Goal: Communication & Community: Answer question/provide support

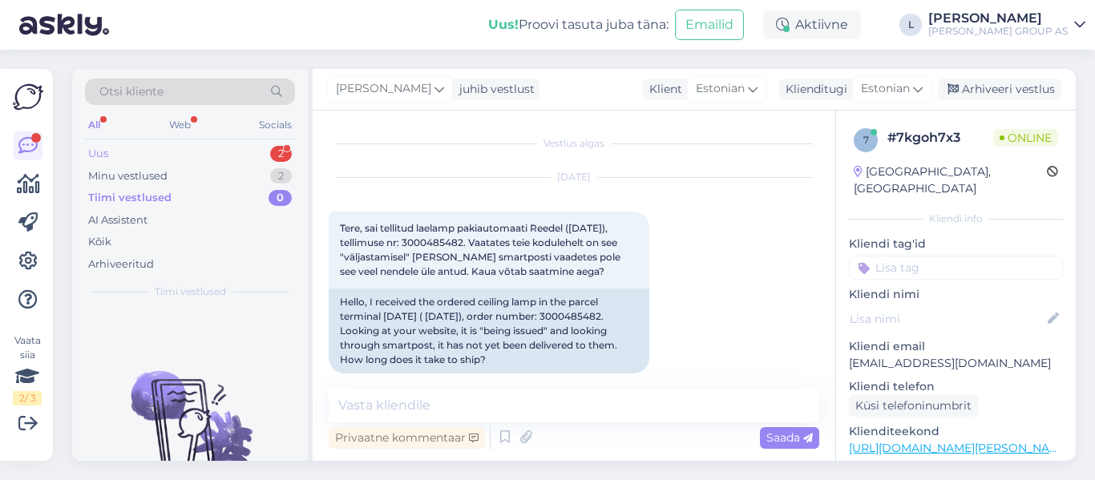
scroll to position [406, 0]
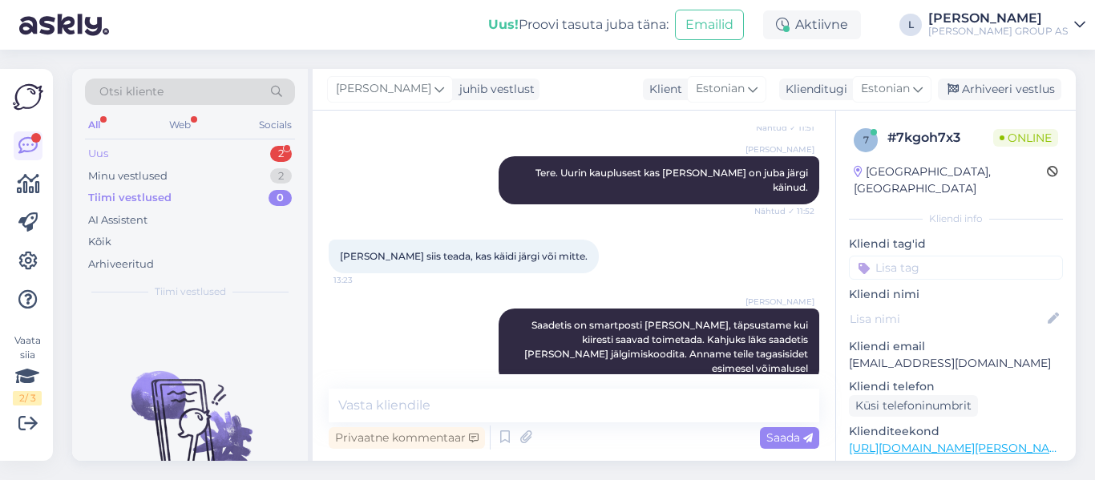
click at [160, 148] on div "Uus 2" at bounding box center [190, 154] width 210 height 22
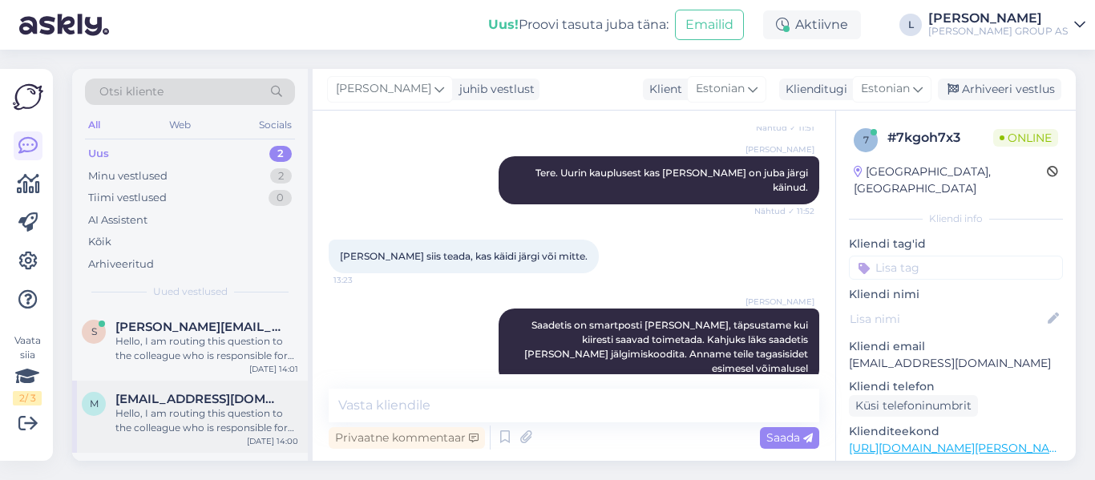
click at [169, 410] on div "Hello, I am routing this question to the colleague who is responsible for this …" at bounding box center [206, 420] width 183 height 29
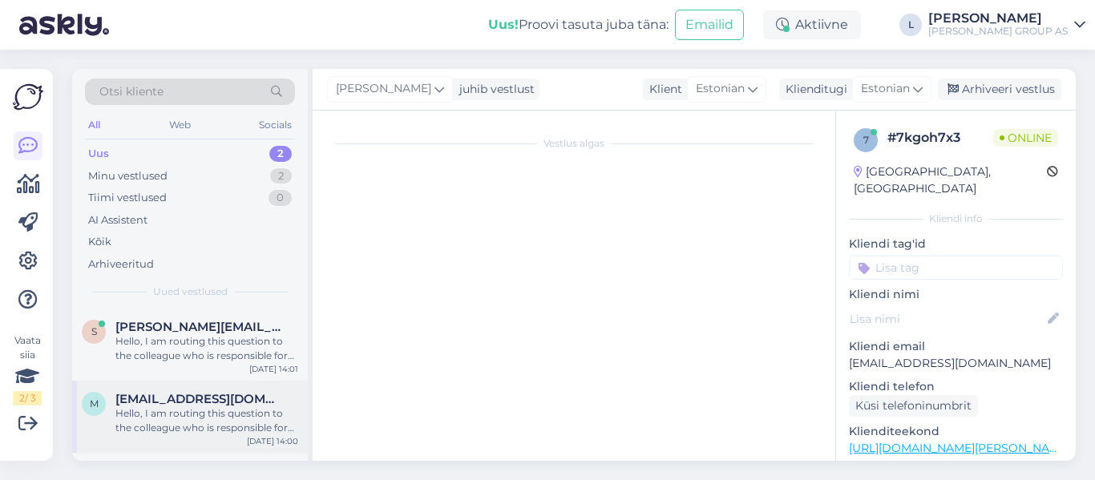
scroll to position [370, 0]
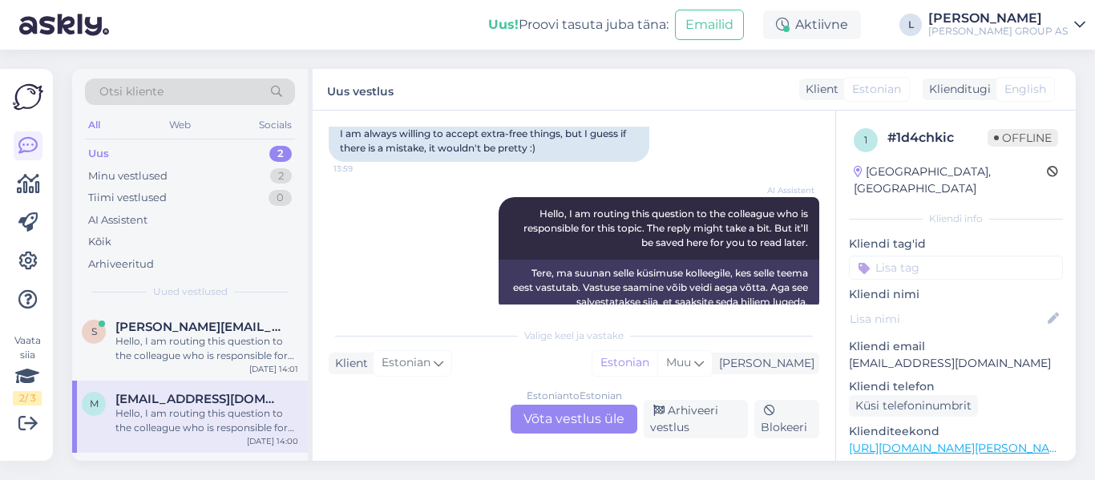
click at [568, 413] on div "Estonian to Estonian Võta vestlus üle" at bounding box center [573, 419] width 127 height 29
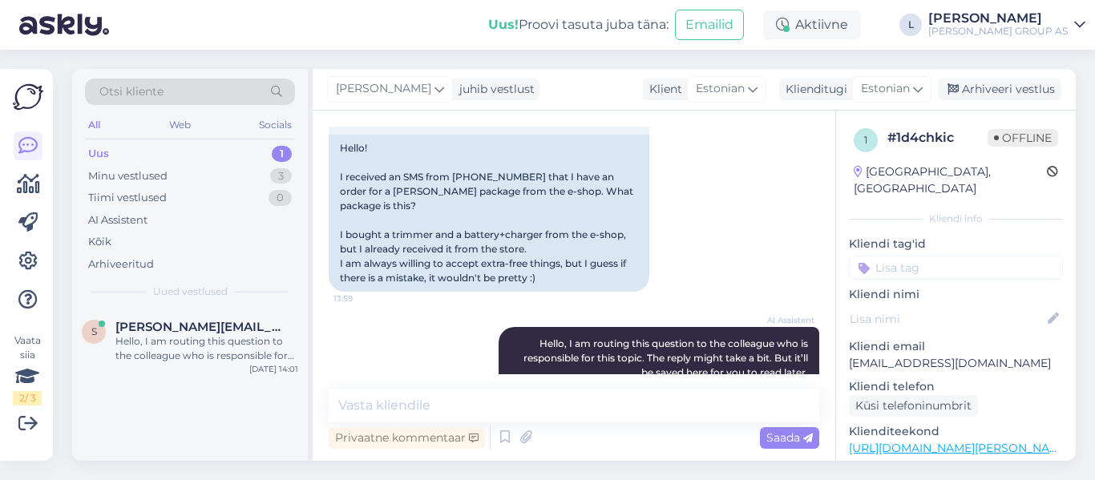
scroll to position [301, 0]
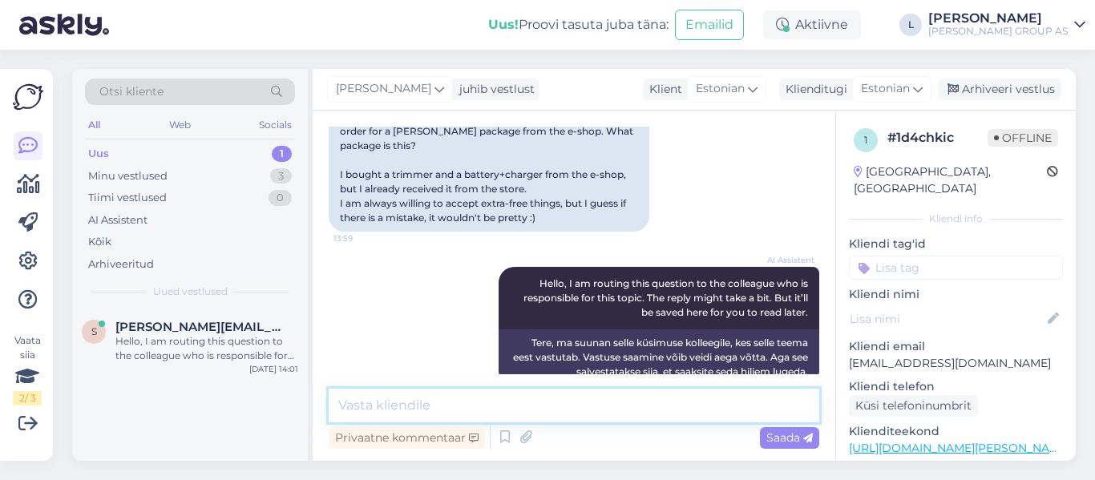
click at [477, 396] on textarea at bounding box center [574, 406] width 490 height 34
type textarea "Tere, täname info eest täpsustame laost"
click at [791, 431] on span "Saada" at bounding box center [789, 437] width 46 height 14
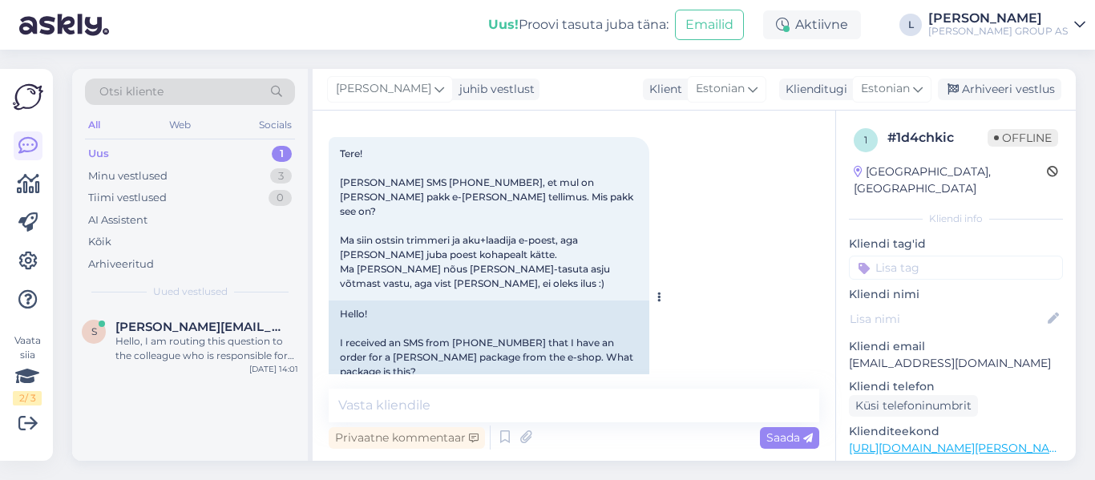
scroll to position [0, 0]
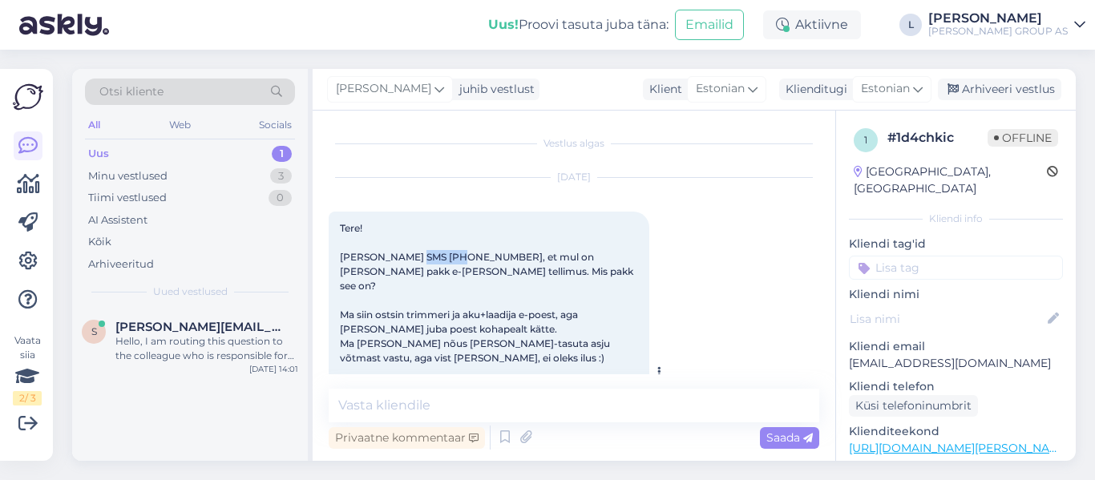
drag, startPoint x: 448, startPoint y: 253, endPoint x: 414, endPoint y: 256, distance: 34.6
click at [414, 256] on span "Tere! [PERSON_NAME] SMS [PHONE_NUMBER], et mul on [PERSON_NAME] pakk e-[PERSON_…" at bounding box center [488, 293] width 296 height 142
copy span "5231869"
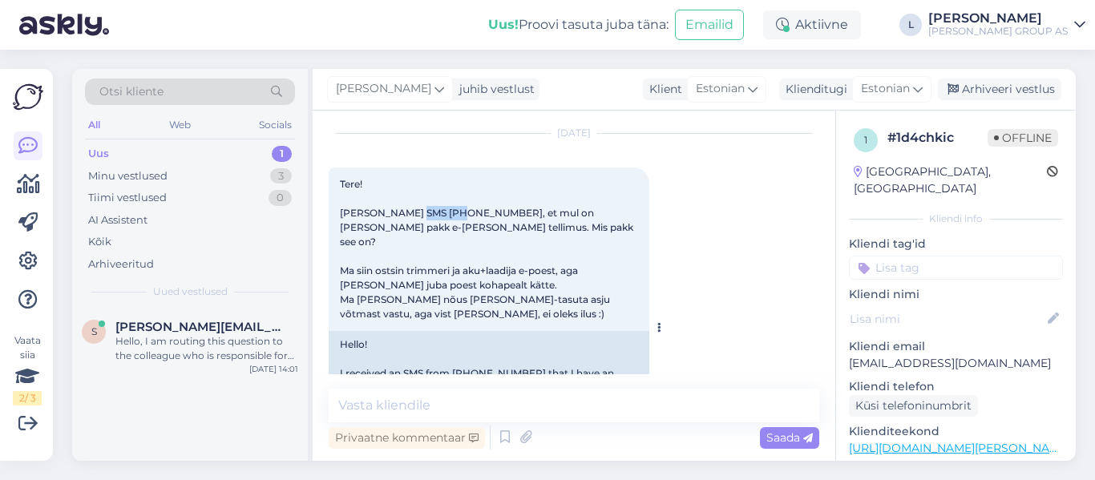
scroll to position [80, 0]
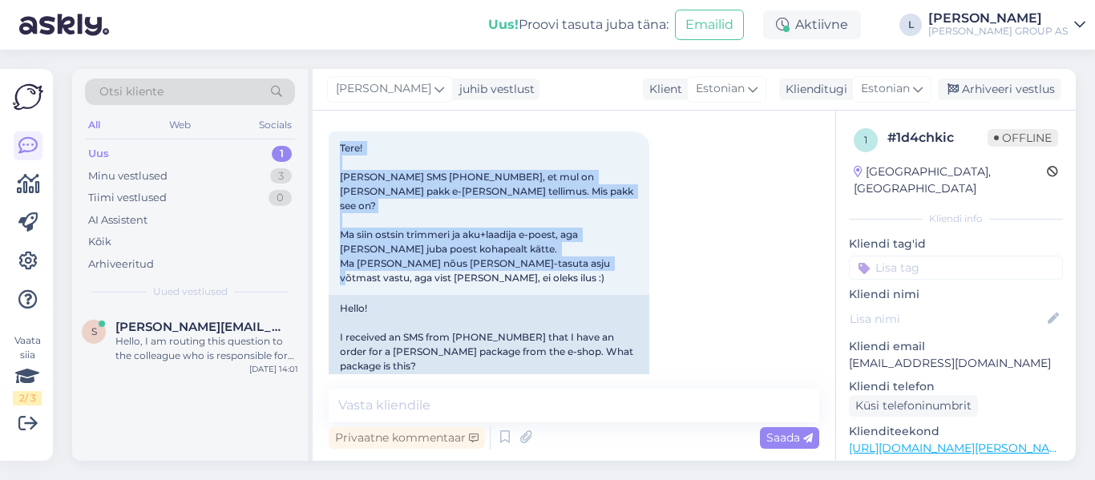
drag, startPoint x: 452, startPoint y: 264, endPoint x: 326, endPoint y: 145, distance: 173.5
click at [326, 145] on div "Vestlus algas [DATE] Tere! [PERSON_NAME] SMS [PHONE_NUMBER], et mul on [PERSON_…" at bounding box center [574, 286] width 523 height 350
copy span "Tere! [PERSON_NAME] SMS [PHONE_NUMBER], et mul on [PERSON_NAME] pakk e-[PERSON_…"
click at [132, 146] on div "Uus 1" at bounding box center [190, 154] width 210 height 22
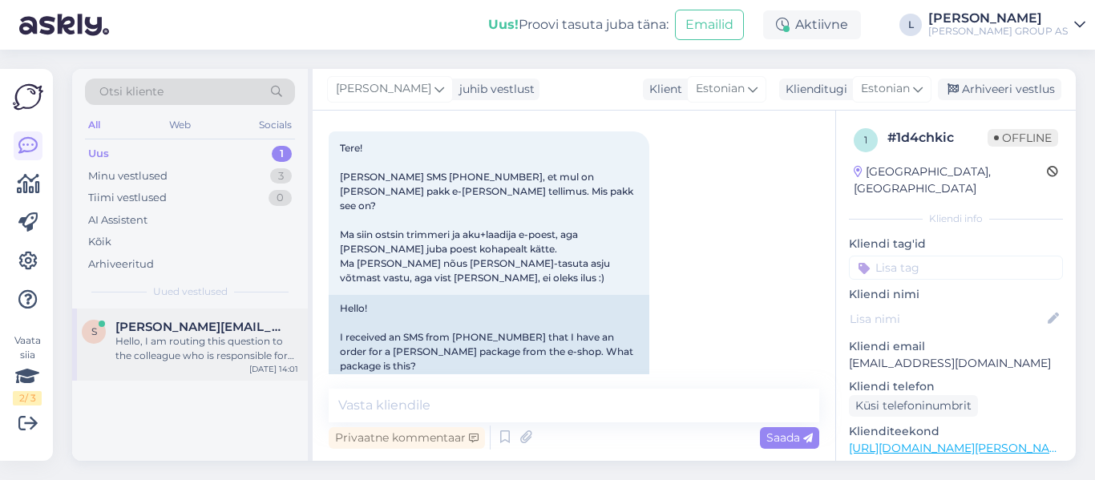
click at [175, 325] on span "[PERSON_NAME][EMAIL_ADDRESS][PERSON_NAME][DOMAIN_NAME]" at bounding box center [198, 327] width 167 height 14
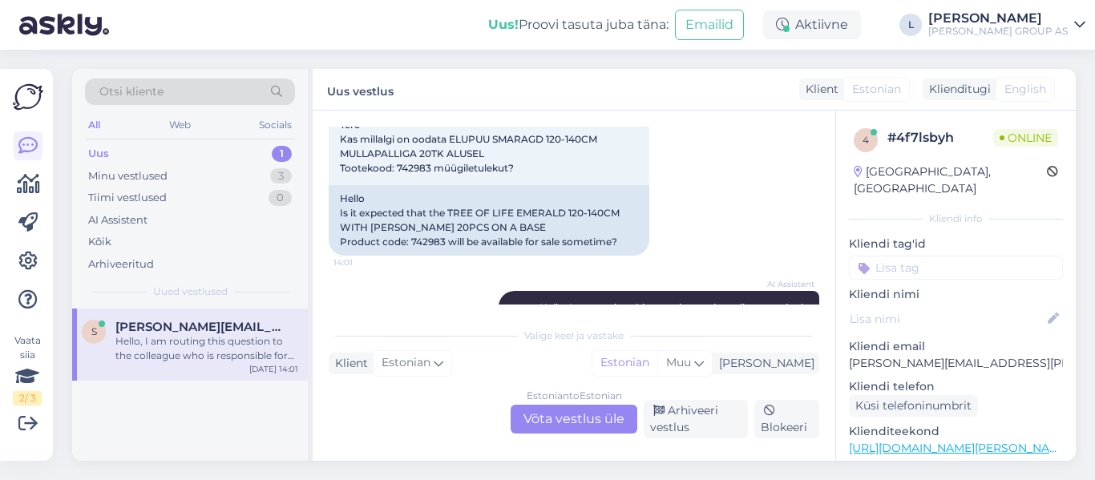
scroll to position [0, 0]
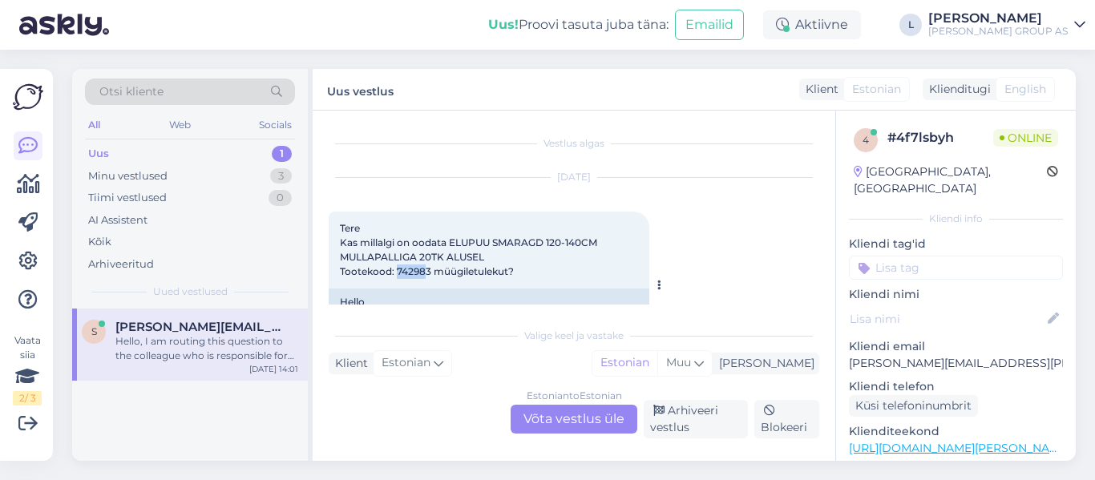
drag, startPoint x: 428, startPoint y: 269, endPoint x: 395, endPoint y: 270, distance: 32.9
click at [395, 270] on span "Tere Kas millalgi on oodata ELUPUU SMARAGD 120-140CM MULLAPALLIGA 20TK ALUSEL T…" at bounding box center [470, 249] width 260 height 55
click at [506, 260] on div "Tere Kas millalgi on oodata ELUPUU SMARAGD 120-140CM MULLAPALLIGA 20TK ALUSEL T…" at bounding box center [489, 250] width 321 height 77
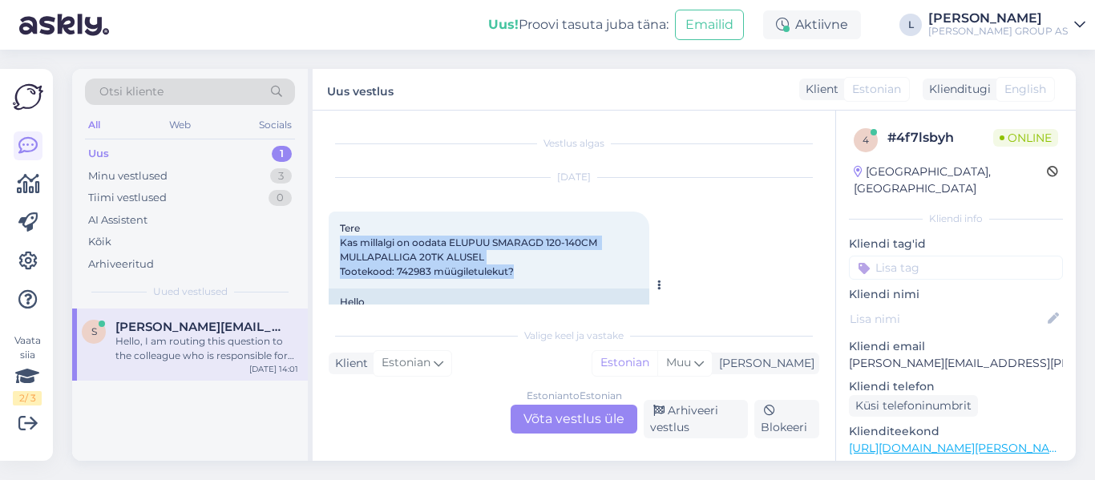
drag, startPoint x: 515, startPoint y: 268, endPoint x: 341, endPoint y: 238, distance: 177.3
click at [341, 238] on div "Tere Kas millalgi on oodata ELUPUU SMARAGD 120-140CM MULLAPALLIGA 20TK ALUSEL T…" at bounding box center [489, 250] width 321 height 77
copy span "Kas millalgi on oodata ELUPUU SMARAGD 120-140CM MULLAPALLIGA 20TK ALUSEL Tootek…"
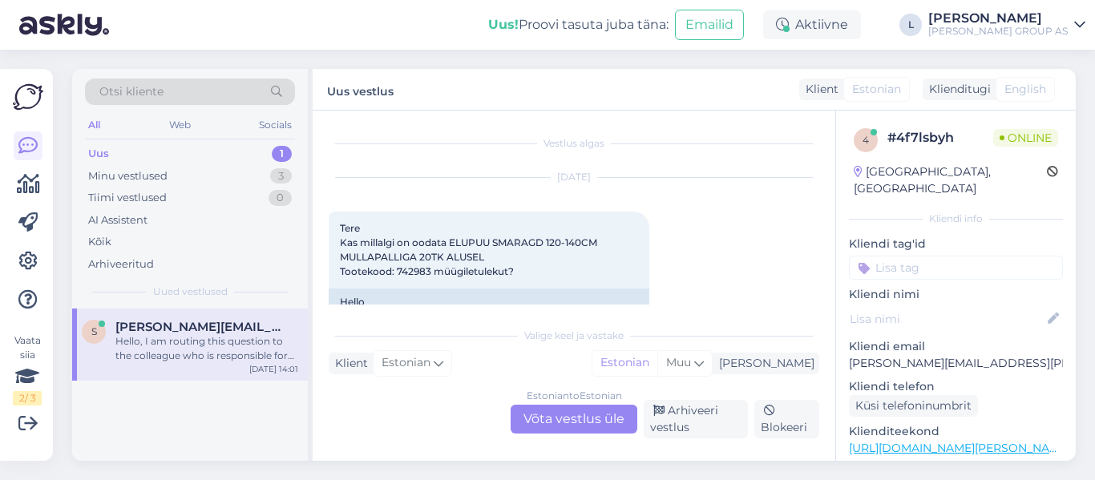
click at [163, 395] on div "s [PERSON_NAME][EMAIL_ADDRESS][PERSON_NAME][DOMAIN_NAME] Hello, I am routing th…" at bounding box center [190, 385] width 236 height 152
drag, startPoint x: 428, startPoint y: 269, endPoint x: 388, endPoint y: 264, distance: 40.4
click at [388, 264] on div "Tere Kas millalgi on oodata ELUPUU SMARAGD 120-140CM MULLAPALLIGA 20TK ALUSEL T…" at bounding box center [489, 250] width 321 height 77
drag, startPoint x: 433, startPoint y: 267, endPoint x: 397, endPoint y: 266, distance: 35.3
click at [397, 266] on span "Tere Kas millalgi on oodata ELUPUU SMARAGD 120-140CM MULLAPALLIGA 20TK ALUSEL T…" at bounding box center [470, 249] width 260 height 55
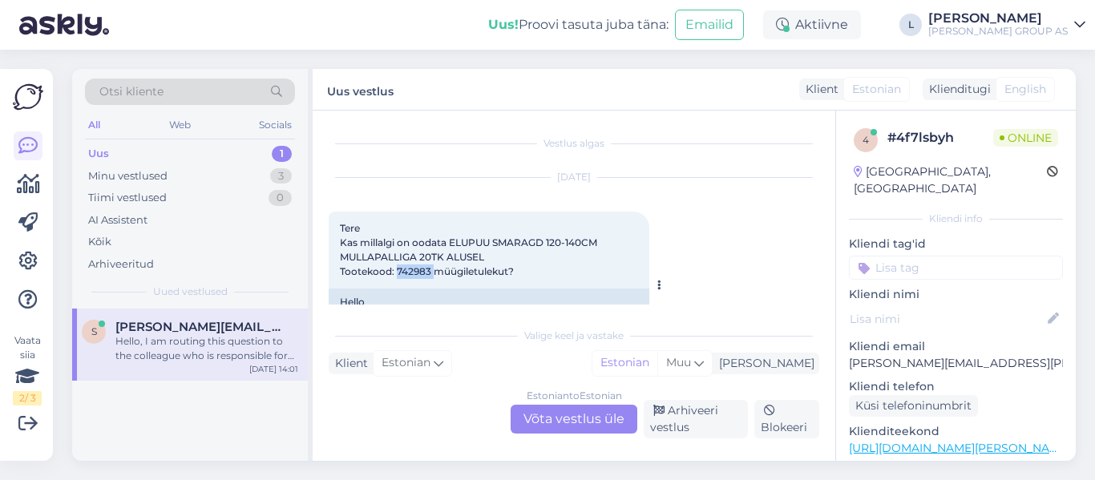
copy span "742983"
click at [548, 417] on div "Estonian to Estonian Võta vestlus üle" at bounding box center [573, 419] width 127 height 29
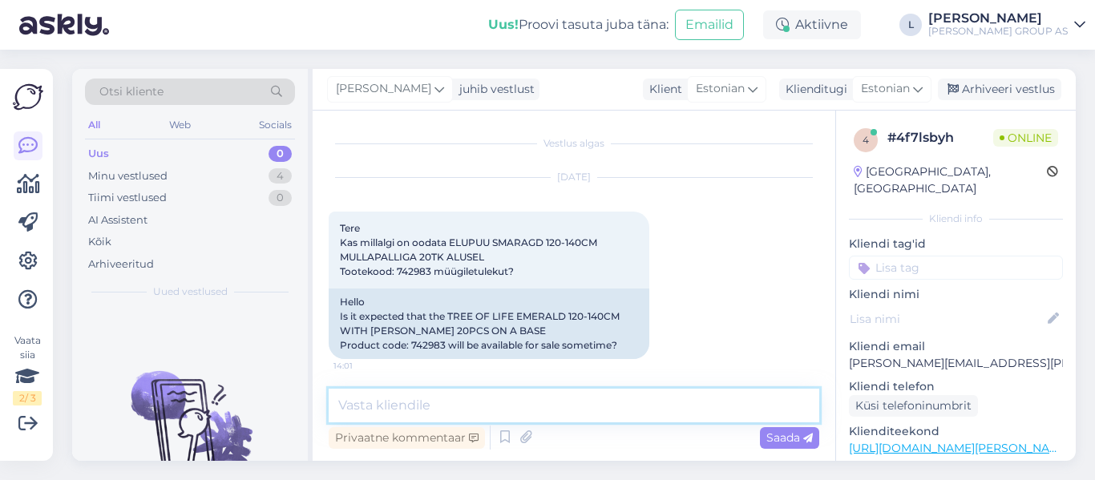
click at [514, 406] on textarea at bounding box center [574, 406] width 490 height 34
click at [443, 405] on textarea "Tere, aluse pakkkumist" at bounding box center [574, 406] width 490 height 34
click at [498, 401] on textarea "Tere, aluse pakumist" at bounding box center [574, 406] width 490 height 34
click at [430, 405] on textarea "Tere, aluse pakumist" at bounding box center [574, 406] width 490 height 34
click at [513, 402] on textarea "Tere, aluse pakkumist" at bounding box center [574, 406] width 490 height 34
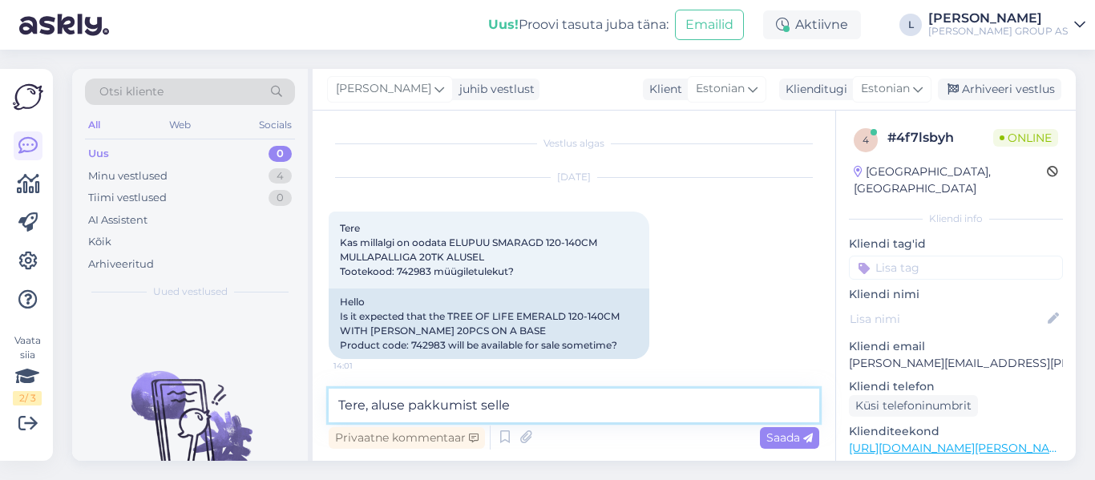
click at [482, 402] on textarea "Tere, aluse pakkumist selle" at bounding box center [574, 406] width 490 height 34
click at [596, 402] on textarea "Tere, aluse pakkumist 20 tk-[PERSON_NAME]" at bounding box center [574, 406] width 490 height 34
type textarea "Tere, aluse pakkumist 20 tk-le sellel hooajal [PERSON_NAME]"
click at [778, 438] on span "Saada" at bounding box center [789, 437] width 46 height 14
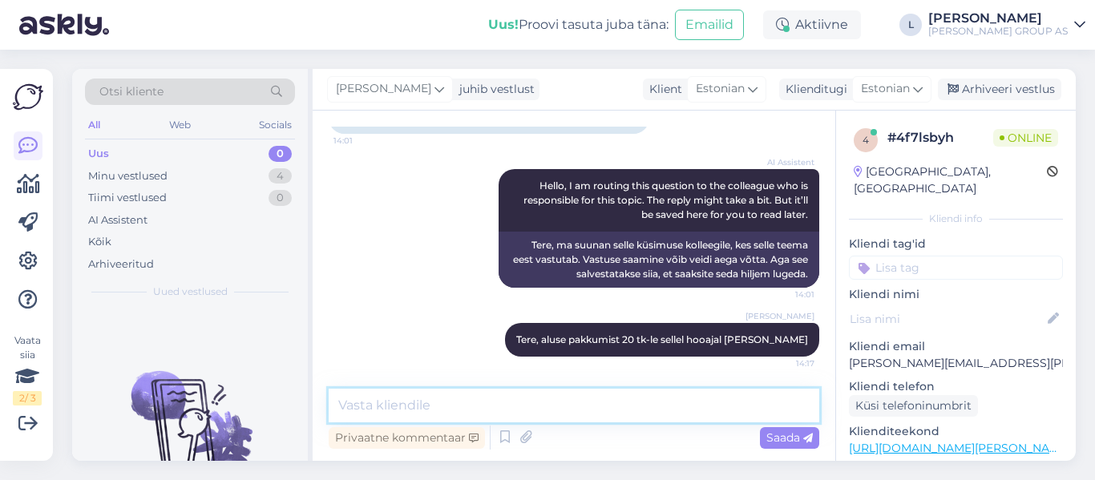
click at [554, 410] on textarea at bounding box center [574, 406] width 490 height 34
type textarea "ainult pottis kauplustes kohapeal"
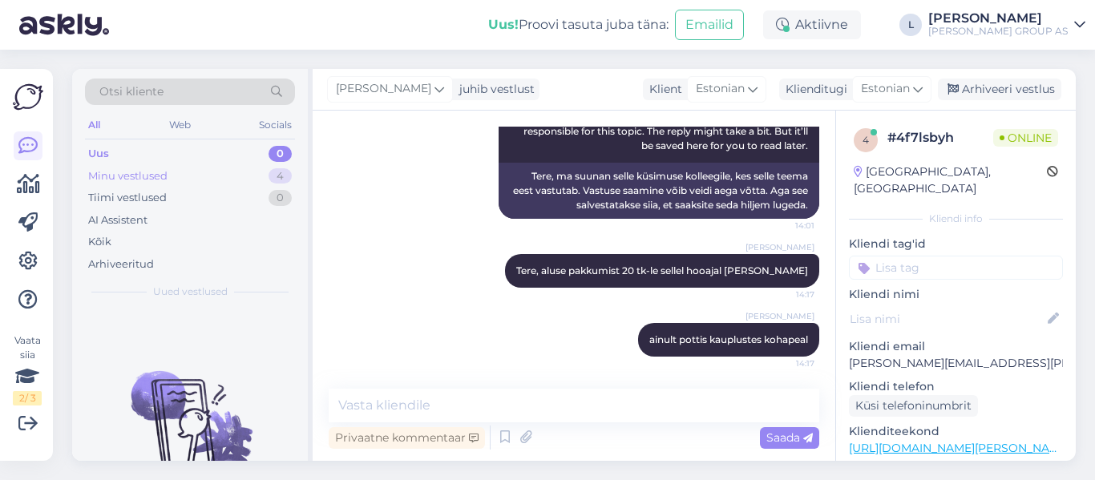
click at [129, 181] on div "Minu vestlused" at bounding box center [127, 176] width 79 height 16
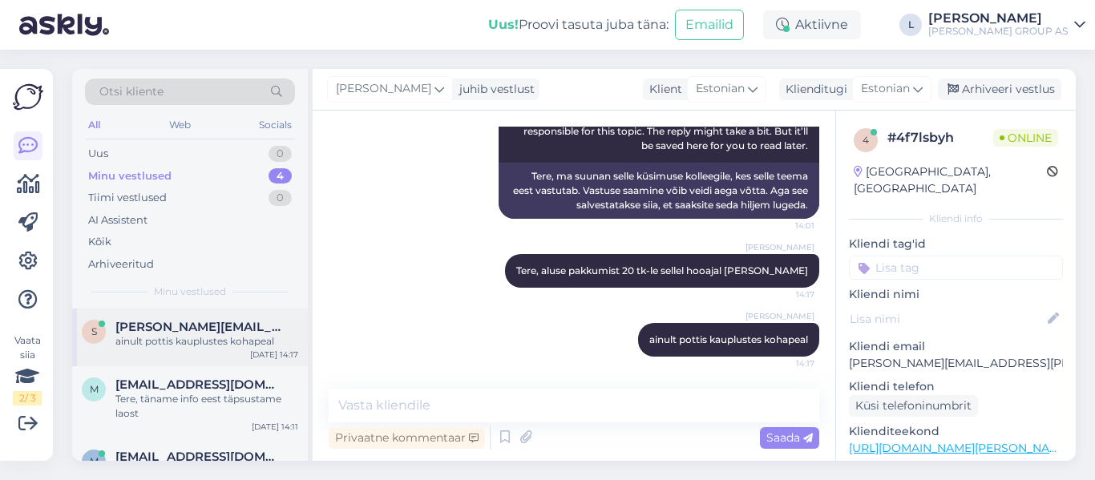
drag, startPoint x: 233, startPoint y: 336, endPoint x: 268, endPoint y: 337, distance: 34.5
click at [234, 335] on div "ainult pottis kauplustes kohapeal" at bounding box center [206, 341] width 183 height 14
click at [998, 84] on div "Arhiveeri vestlus" at bounding box center [999, 90] width 123 height 22
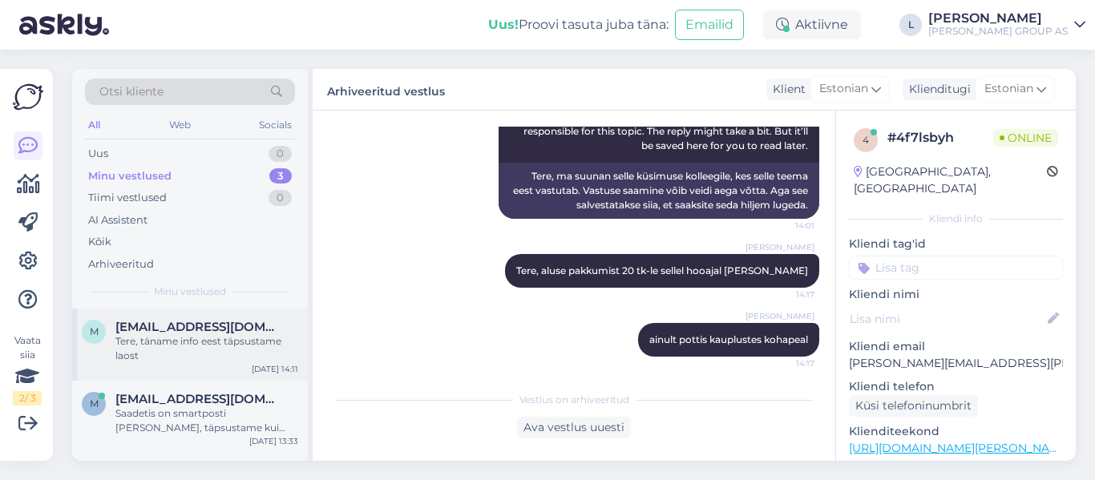
click at [169, 340] on div "Tere, täname info eest täpsustame laost" at bounding box center [206, 348] width 183 height 29
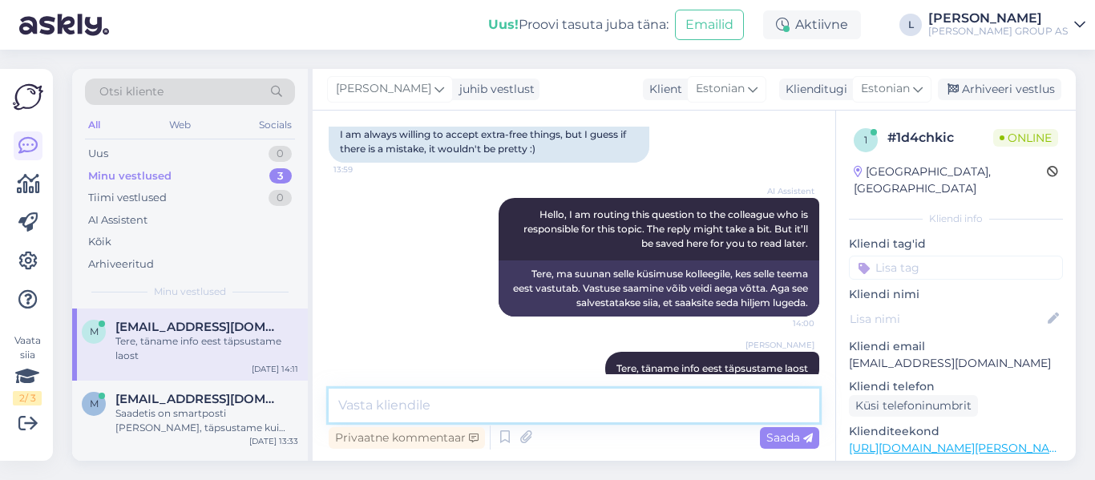
click at [582, 400] on textarea at bounding box center [574, 406] width 490 height 34
click at [139, 147] on div "Uus 1" at bounding box center [190, 154] width 210 height 22
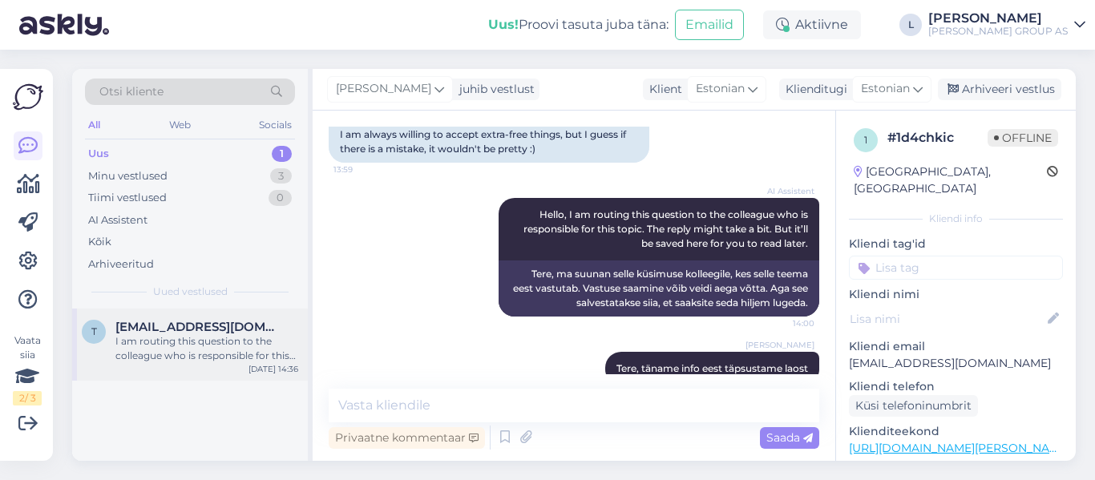
click at [169, 352] on div "I am routing this question to the colleague who is responsible for this topic. …" at bounding box center [206, 348] width 183 height 29
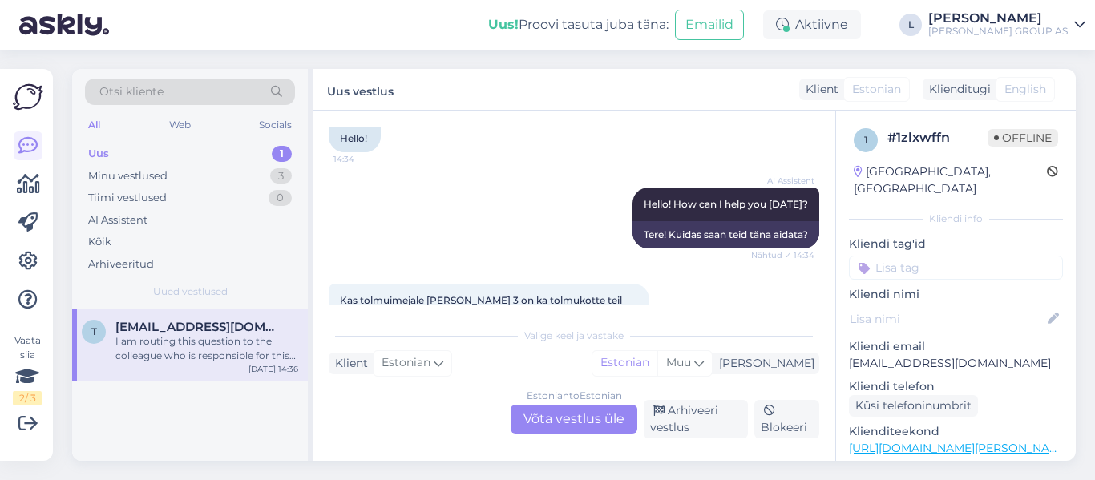
scroll to position [200, 0]
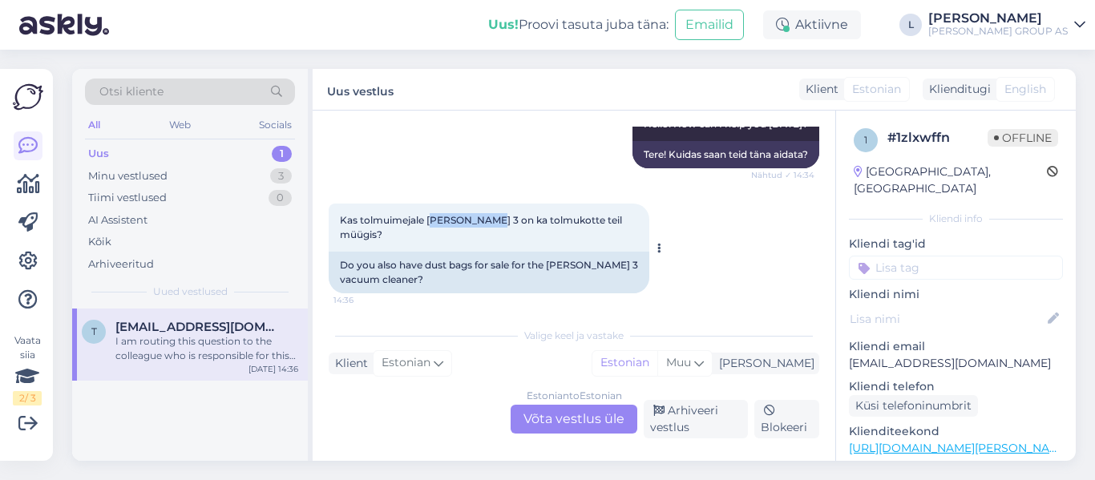
drag, startPoint x: 490, startPoint y: 222, endPoint x: 433, endPoint y: 223, distance: 56.9
click at [433, 223] on span "Kas tolmuimejale [PERSON_NAME] 3 on ka tolmukotte teil müügis?" at bounding box center [482, 227] width 284 height 26
click at [614, 411] on div "Estonian to Estonian Võta vestlus üle" at bounding box center [573, 419] width 127 height 29
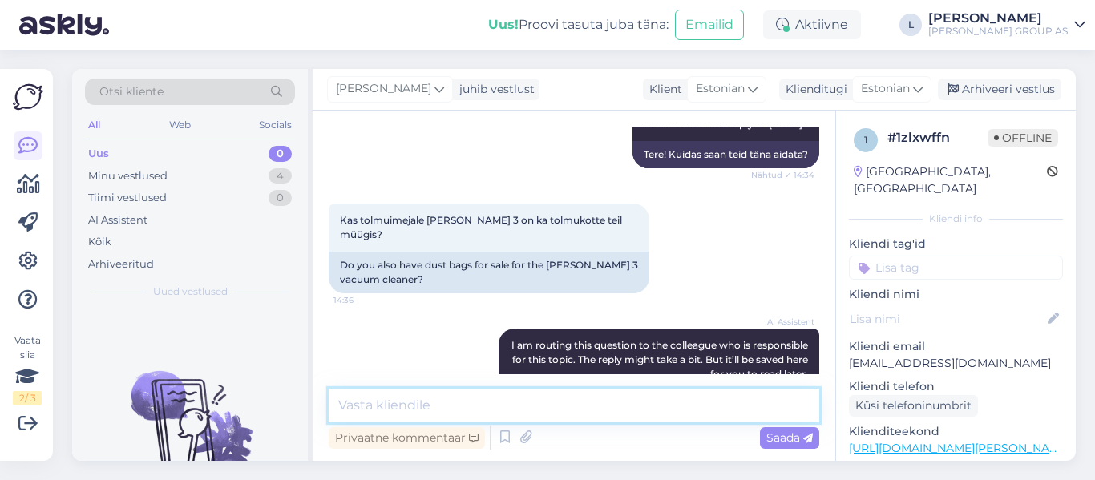
click at [517, 400] on textarea at bounding box center [574, 406] width 490 height 34
paste textarea "[URL][DOMAIN_NAME][PERSON_NAME][PERSON_NAME]"
type textarea "Tere, [URL][DOMAIN_NAME][PERSON_NAME][PERSON_NAME]"
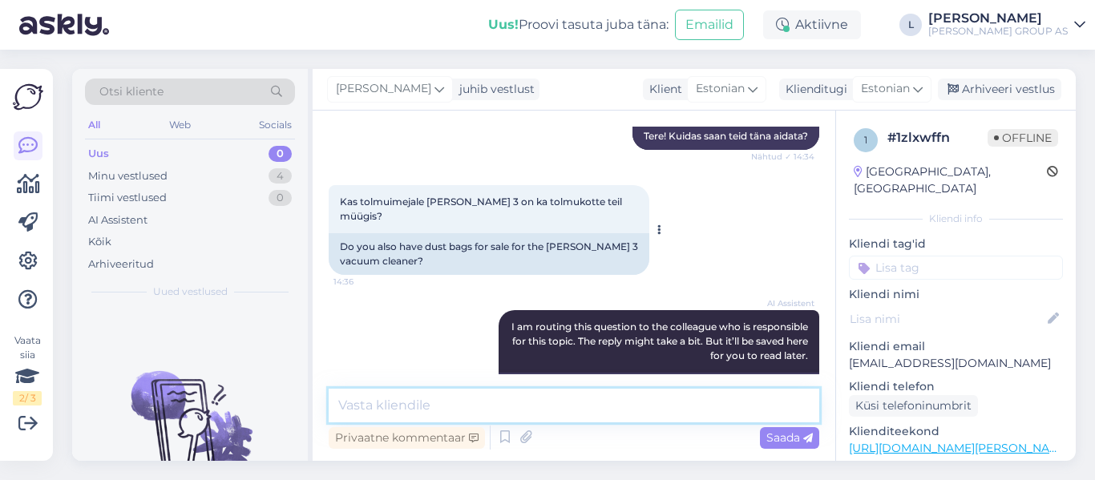
scroll to position [214, 0]
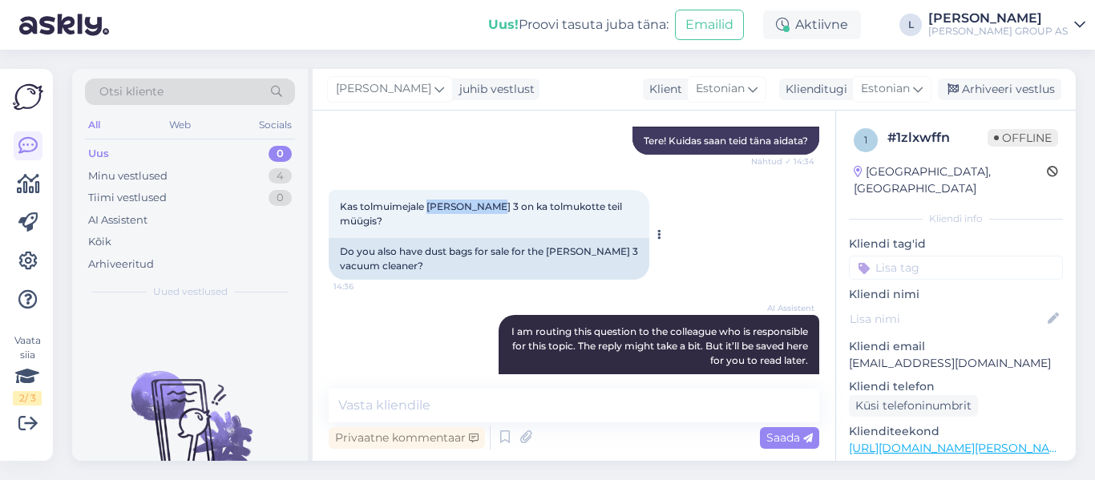
drag, startPoint x: 490, startPoint y: 201, endPoint x: 430, endPoint y: 209, distance: 61.4
click at [430, 209] on span "Kas tolmuimejale [PERSON_NAME] 3 on ka tolmukotte teil müügis?" at bounding box center [482, 213] width 284 height 26
copy span "[PERSON_NAME] 3"
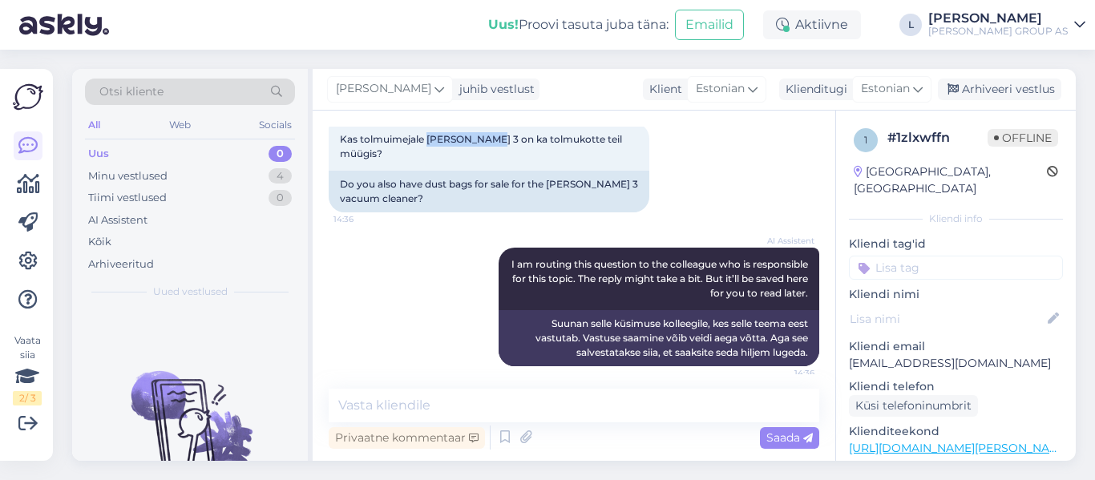
scroll to position [374, 0]
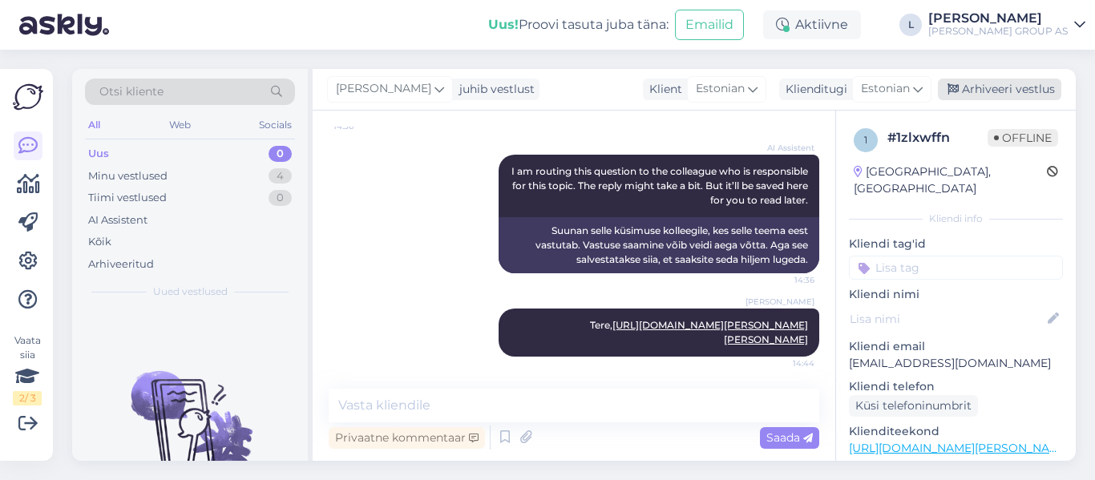
click at [1021, 81] on div "Arhiveeri vestlus" at bounding box center [999, 90] width 123 height 22
